Goal: Task Accomplishment & Management: Use online tool/utility

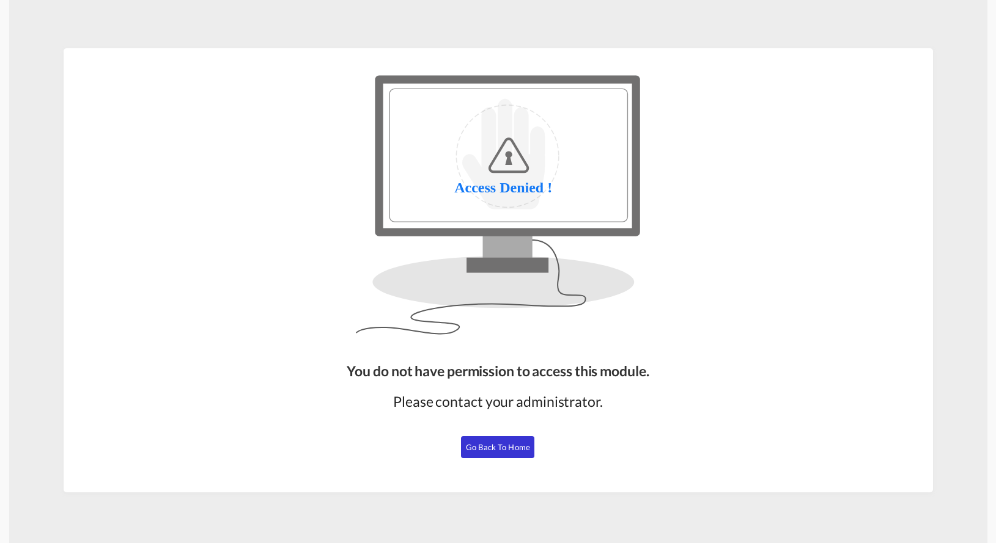
click at [507, 443] on span "Go Back to Home" at bounding box center [498, 447] width 64 height 10
